Goal: Information Seeking & Learning: Learn about a topic

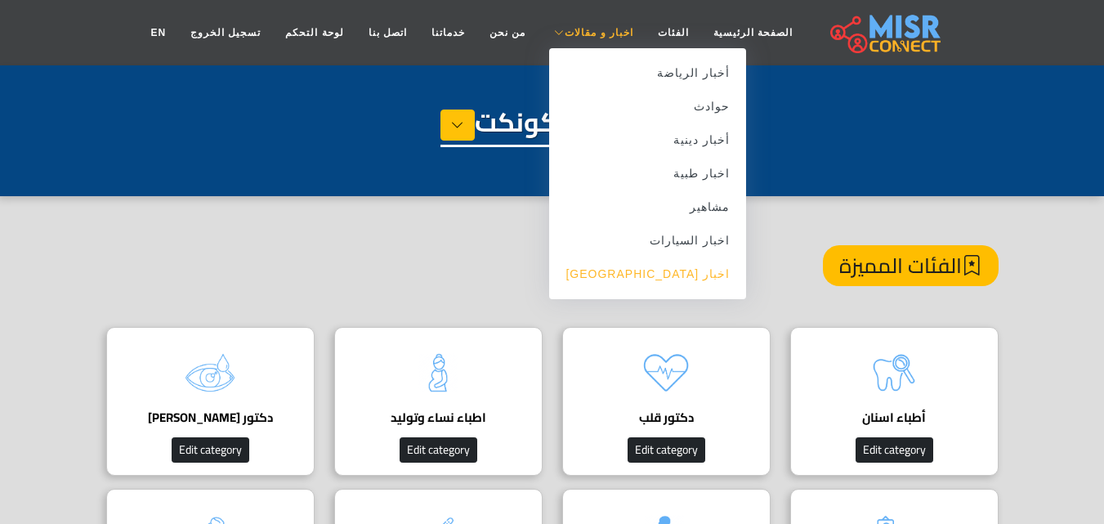
click at [659, 287] on link "اخبار [GEOGRAPHIC_DATA]" at bounding box center [647, 274] width 197 height 34
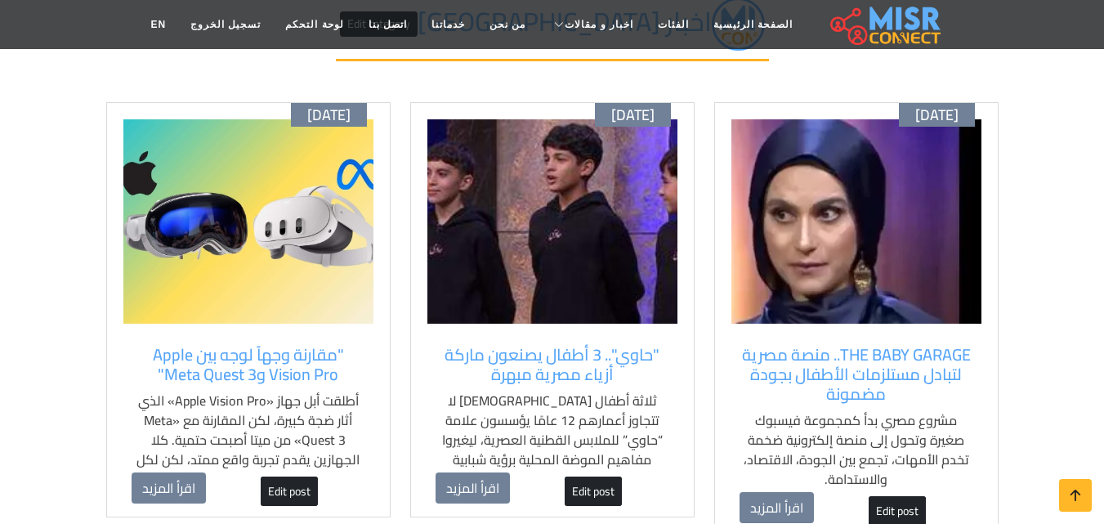
scroll to position [163, 0]
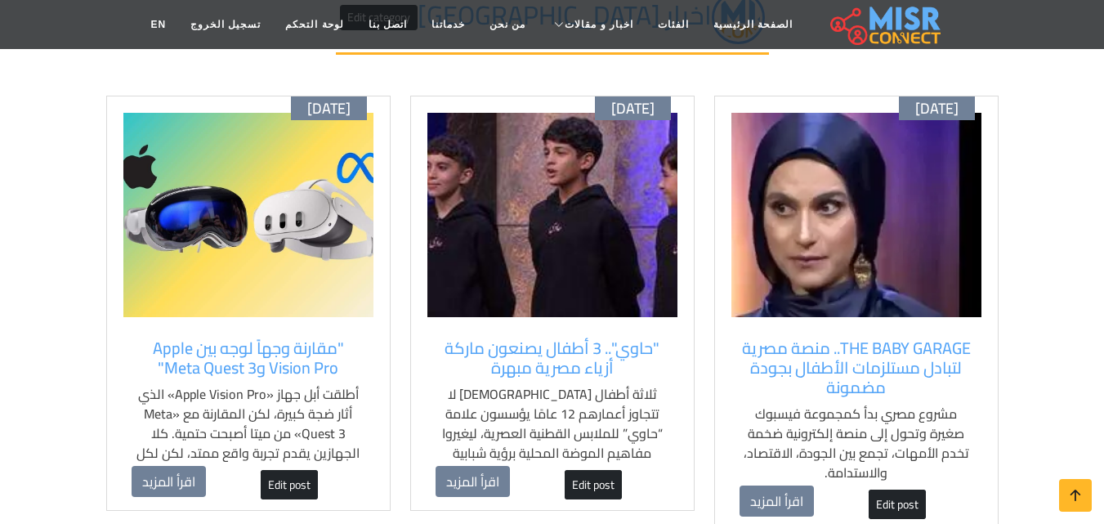
click at [584, 323] on div "[DATE] "حاوي".. 3 أطفال يصنعون ماركة أزياء مصرية مبهرة ثلاثة أطفال [DEMOGRAPHIC…" at bounding box center [552, 304] width 284 height 416
click at [785, 307] on img at bounding box center [856, 215] width 250 height 204
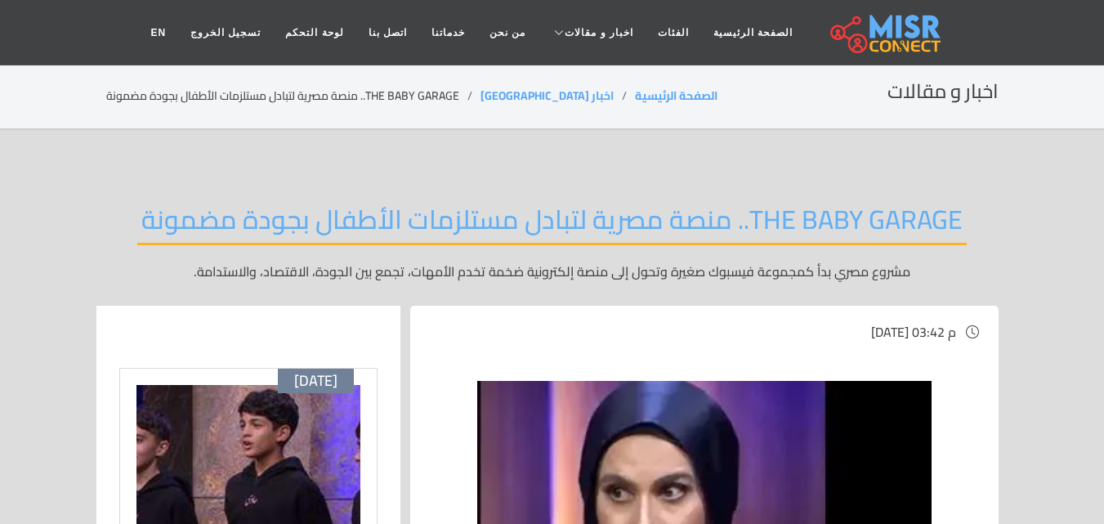
click at [789, 211] on h2 "THE BABY GARAGE.. منصة مصرية لتبادل مستلزمات الأطفال بجودة مضمونة" at bounding box center [552, 225] width 830 height 42
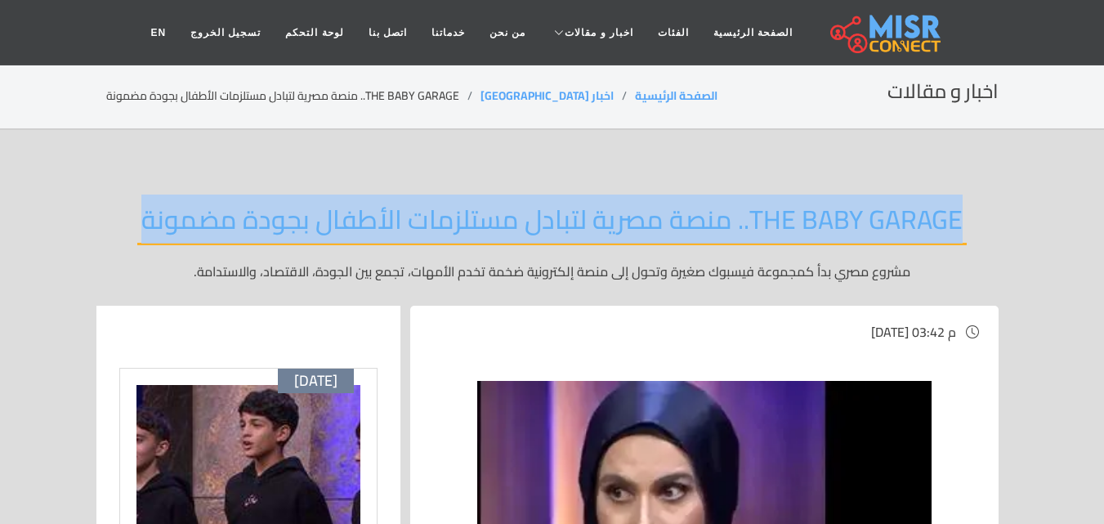
click at [789, 211] on h2 "THE BABY GARAGE.. منصة مصرية لتبادل مستلزمات الأطفال بجودة مضمونة" at bounding box center [552, 225] width 830 height 42
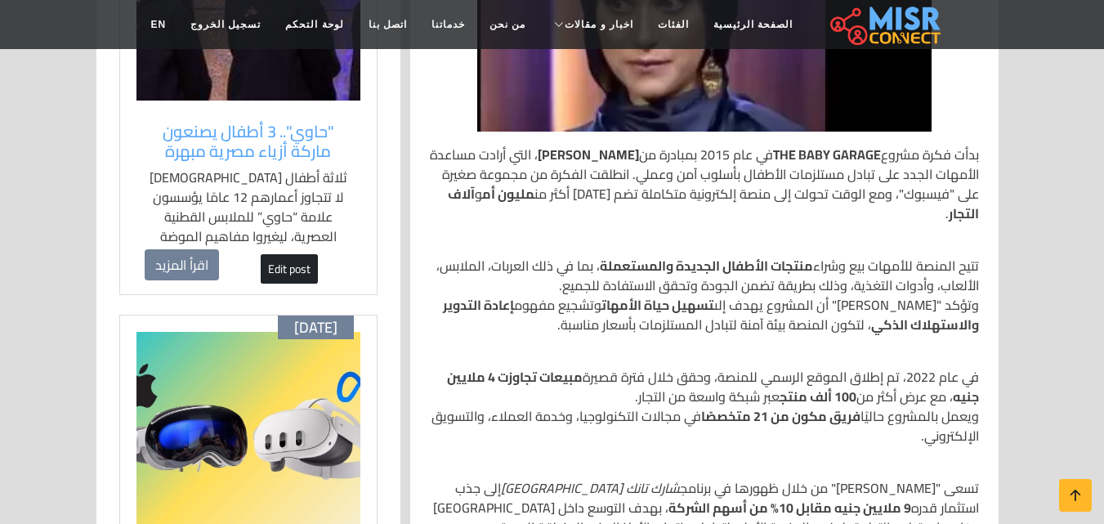
scroll to position [490, 0]
